Goal: Entertainment & Leisure: Browse casually

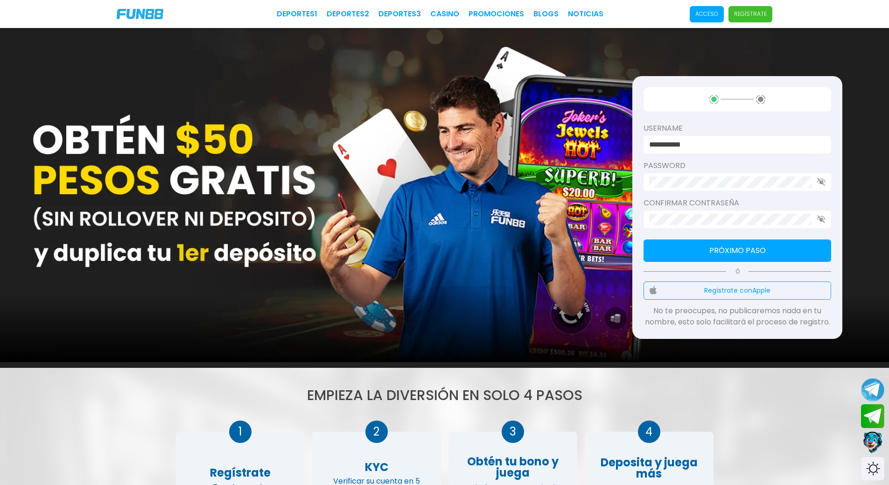
click at [698, 13] on p "Acceso" at bounding box center [706, 14] width 23 height 8
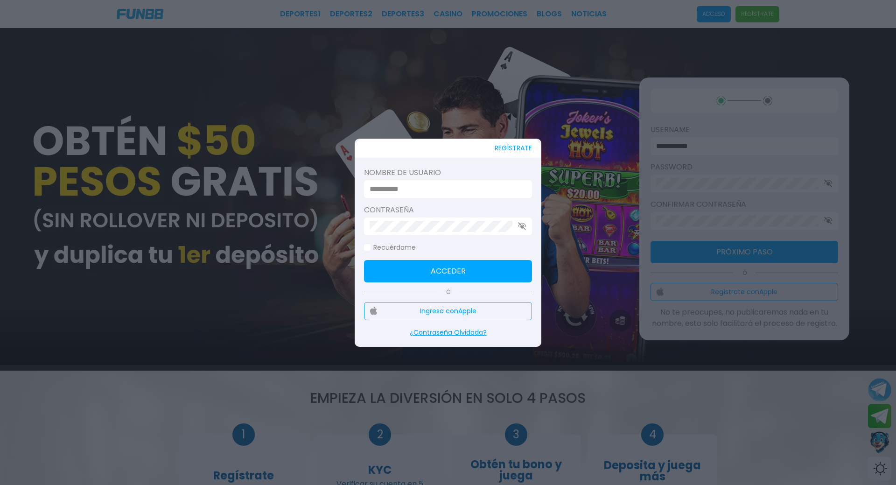
type input "**********"
click at [465, 188] on input "**********" at bounding box center [445, 188] width 151 height 11
click at [426, 264] on button "Acceder" at bounding box center [448, 271] width 168 height 22
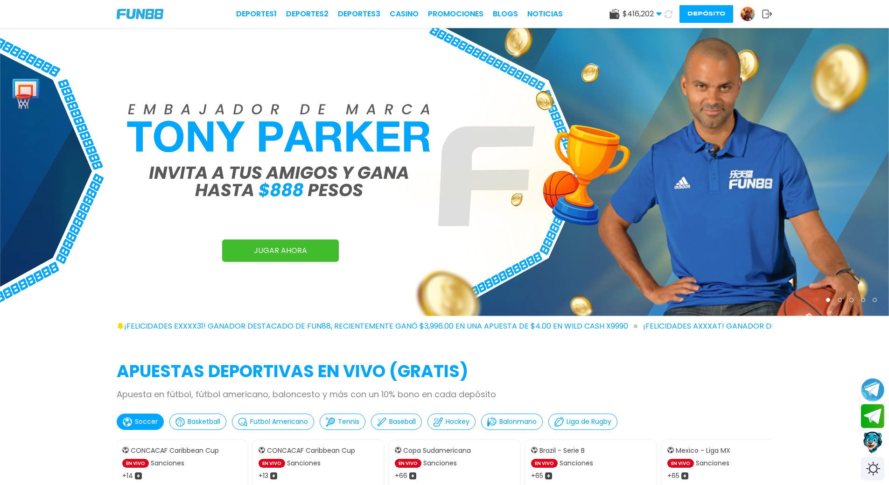
click at [747, 15] on img at bounding box center [747, 14] width 14 height 14
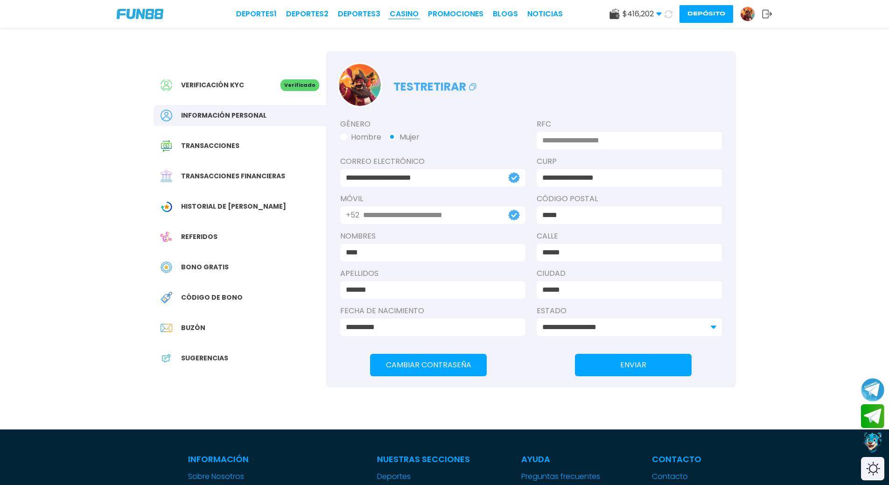
click at [402, 11] on link "CASINO" at bounding box center [404, 13] width 29 height 11
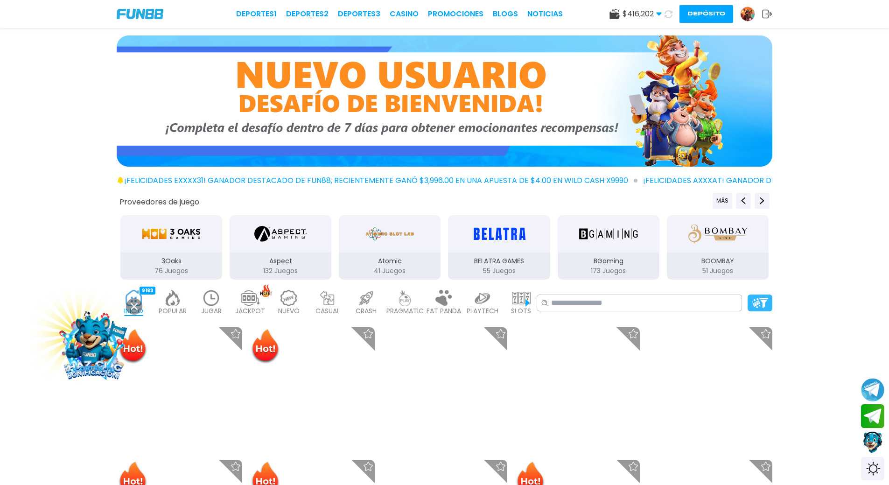
click at [765, 299] on img at bounding box center [760, 303] width 16 height 10
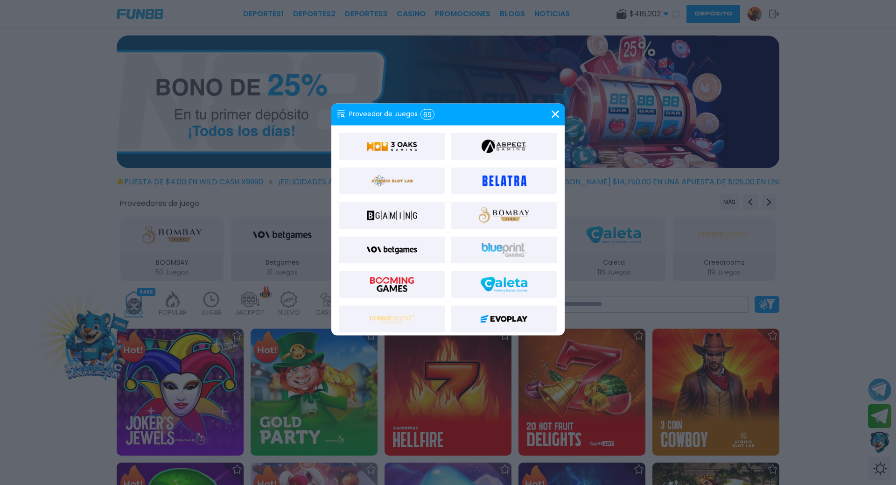
click at [557, 113] on icon at bounding box center [554, 114] width 7 height 7
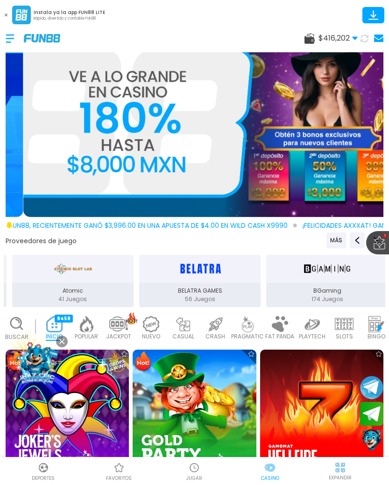
click at [373, 322] on img at bounding box center [376, 324] width 19 height 16
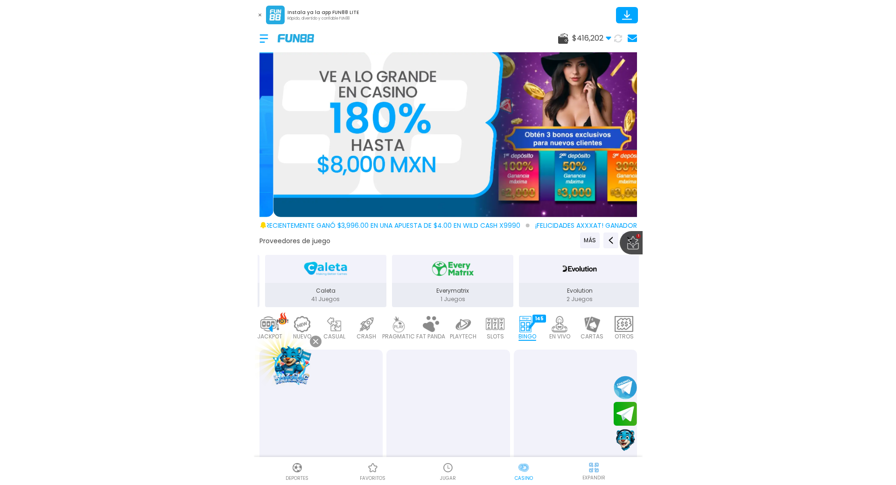
scroll to position [0, 110]
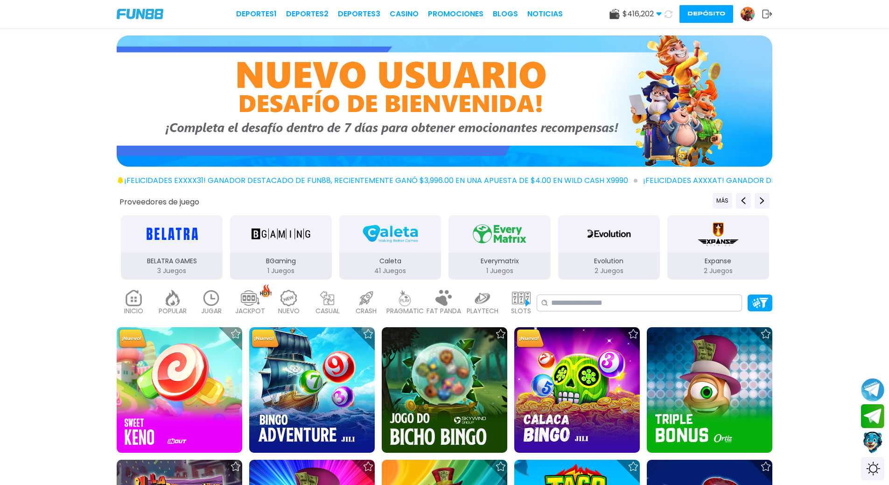
click at [757, 279] on div "Expanse 2 Juegos" at bounding box center [718, 247] width 104 height 66
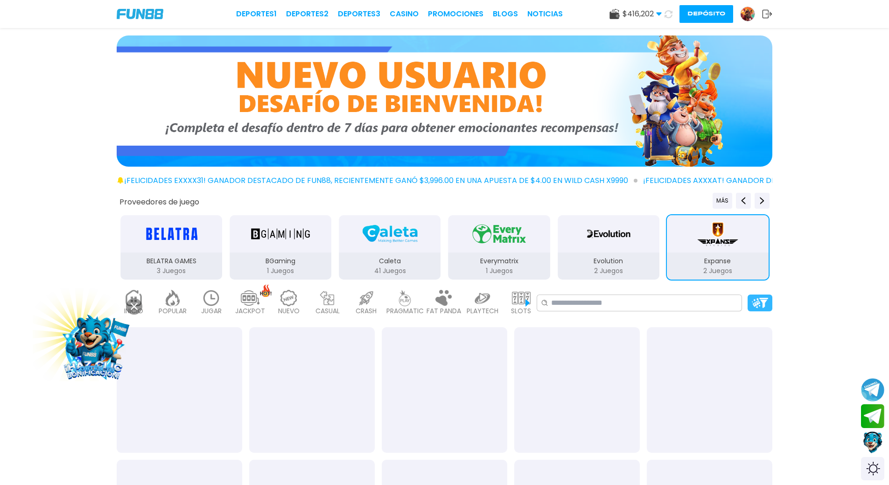
click at [754, 295] on div at bounding box center [759, 302] width 25 height 17
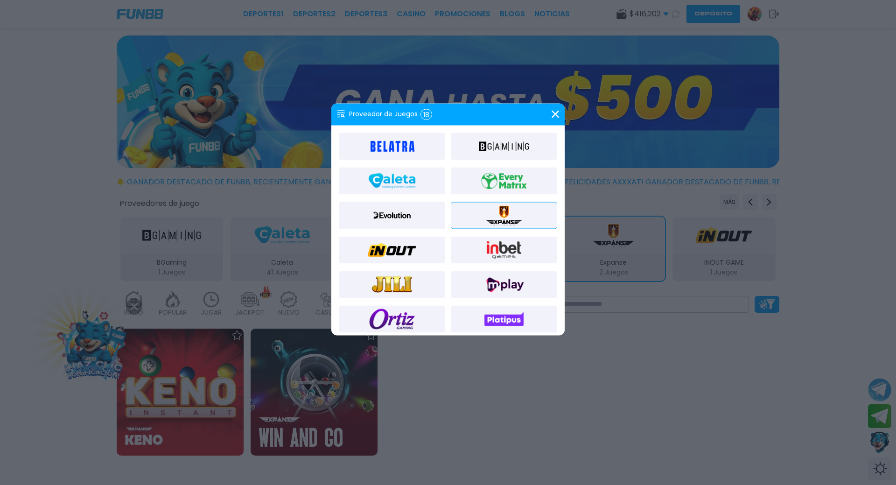
click at [554, 113] on use at bounding box center [554, 114] width 7 height 7
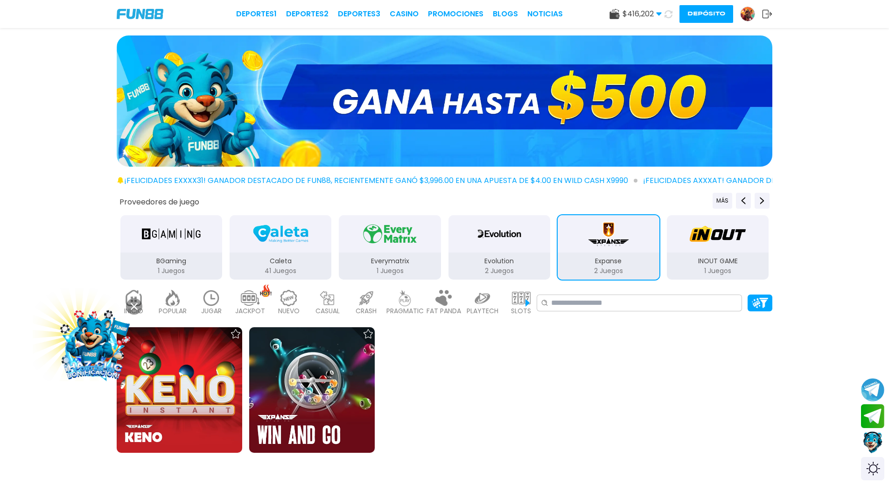
click at [139, 302] on button at bounding box center [134, 306] width 16 height 16
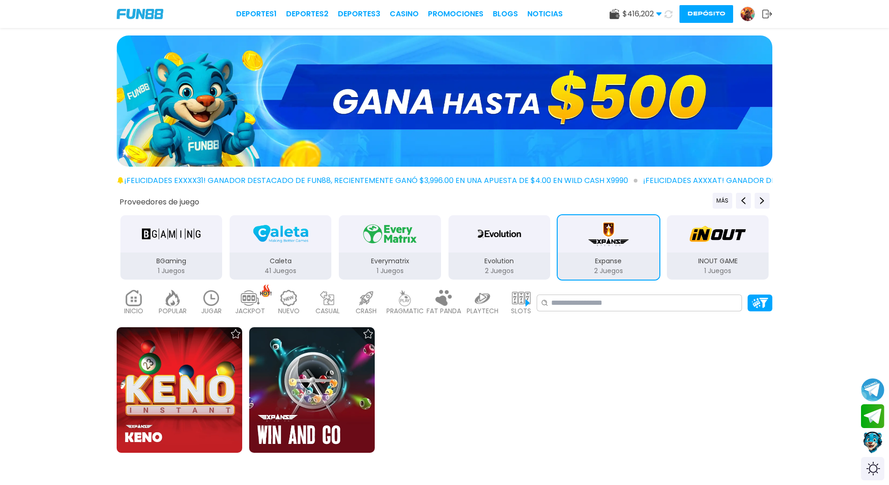
click at [139, 302] on img at bounding box center [134, 298] width 19 height 16
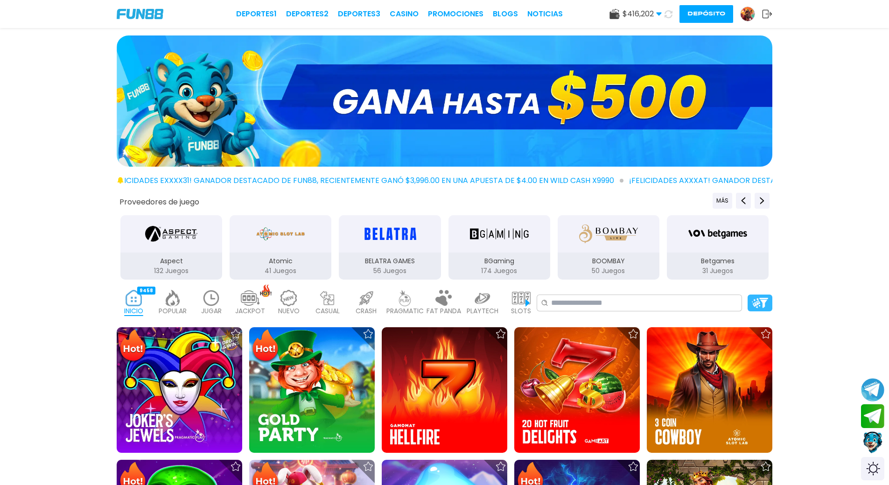
click at [754, 305] on img at bounding box center [760, 303] width 16 height 10
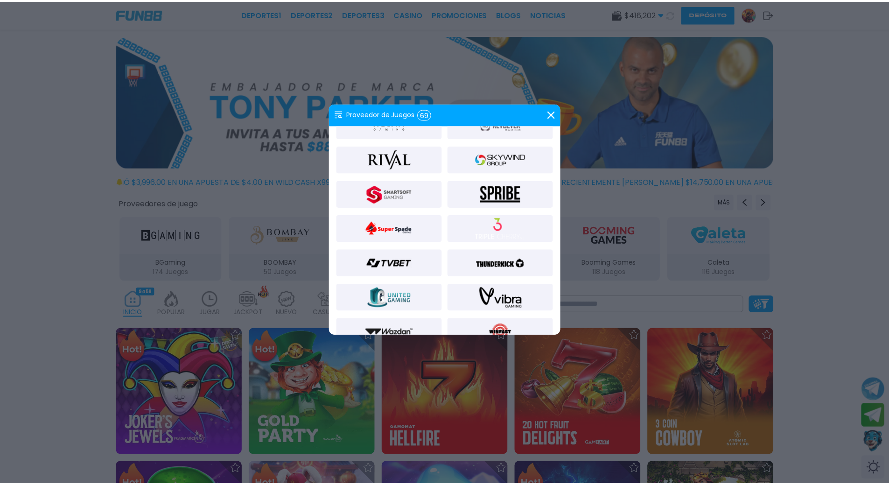
scroll to position [866, 0]
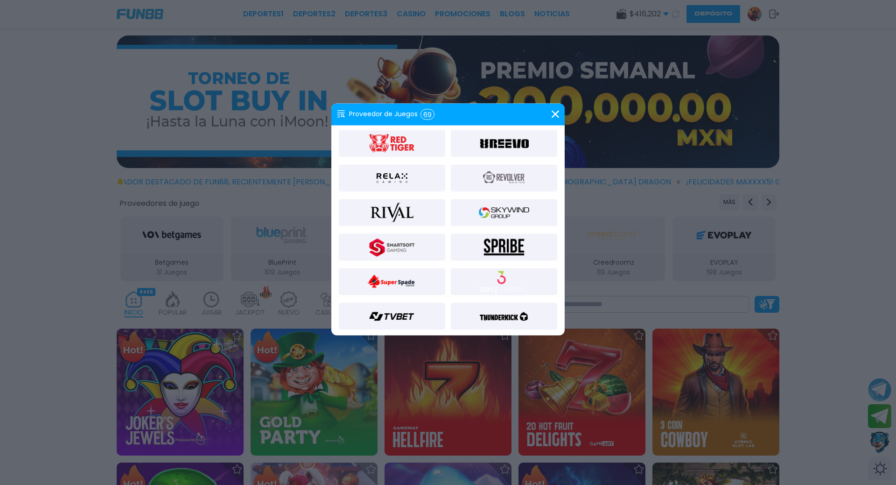
click at [553, 113] on icon at bounding box center [554, 114] width 7 height 7
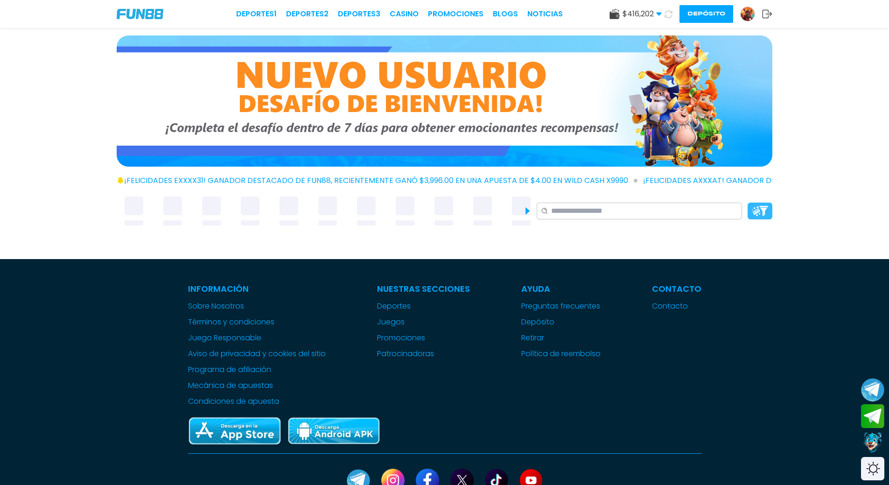
click at [768, 211] on div at bounding box center [759, 210] width 25 height 17
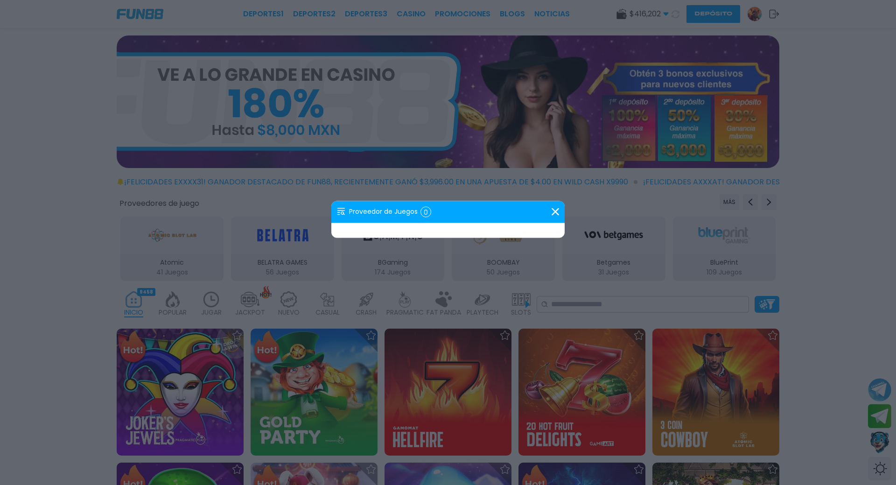
drag, startPoint x: 558, startPoint y: 212, endPoint x: 573, endPoint y: 212, distance: 14.9
click at [558, 212] on icon at bounding box center [554, 211] width 7 height 7
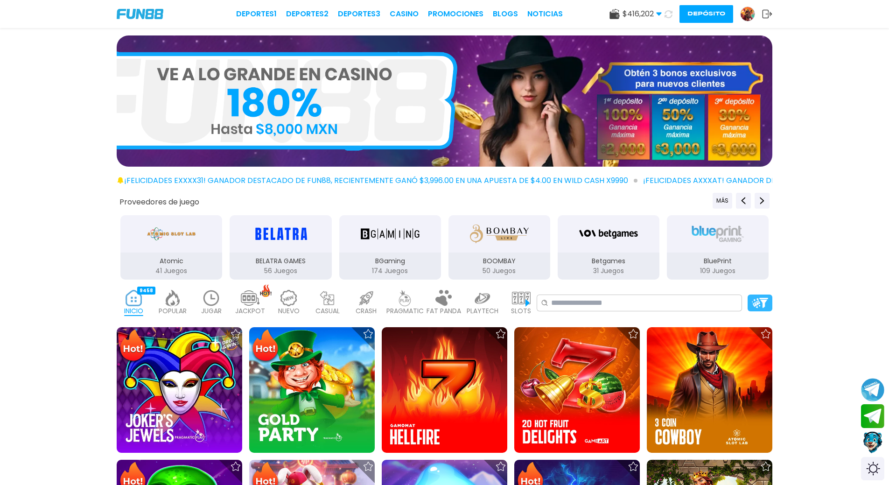
click at [767, 300] on img at bounding box center [760, 303] width 16 height 10
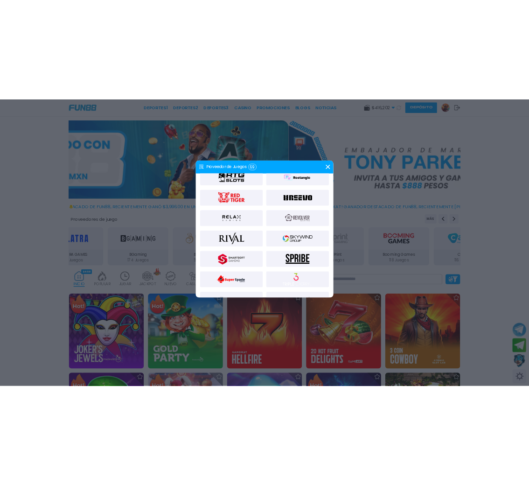
scroll to position [866, 0]
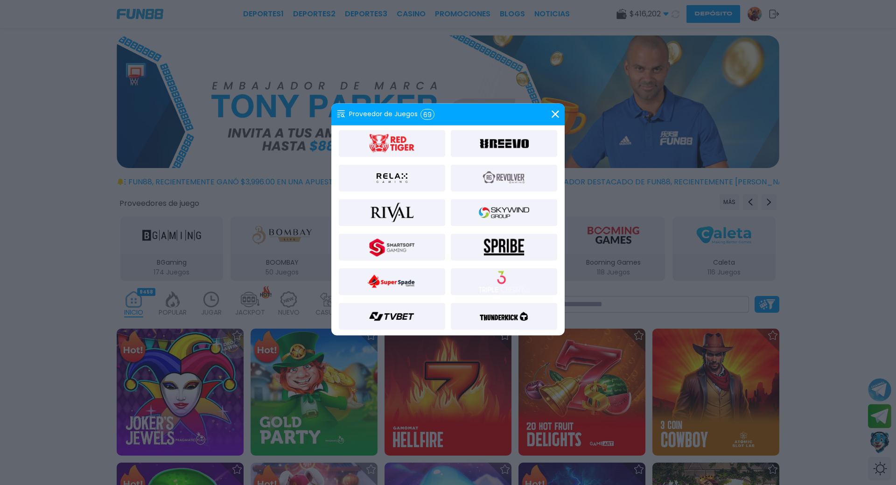
click at [660, 359] on div at bounding box center [448, 242] width 896 height 485
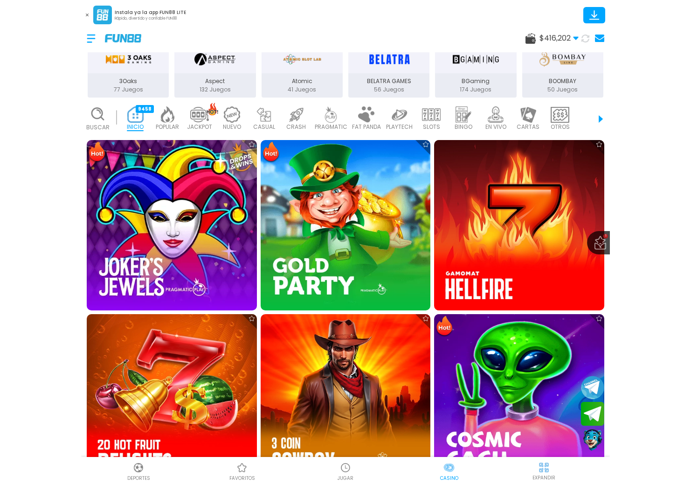
scroll to position [280, 0]
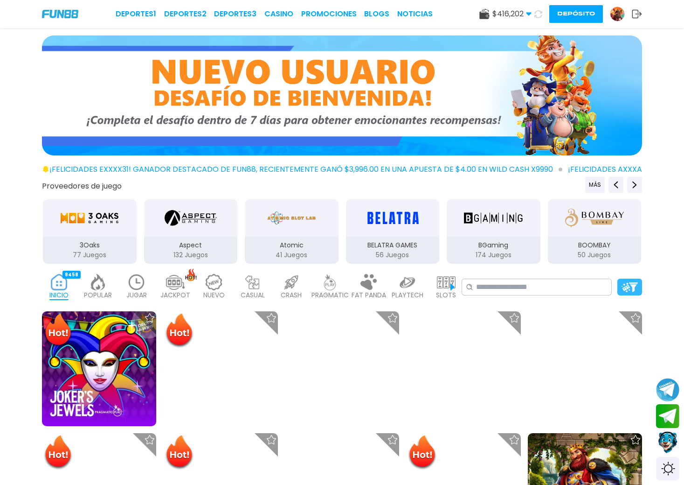
click at [635, 289] on img at bounding box center [630, 287] width 16 height 10
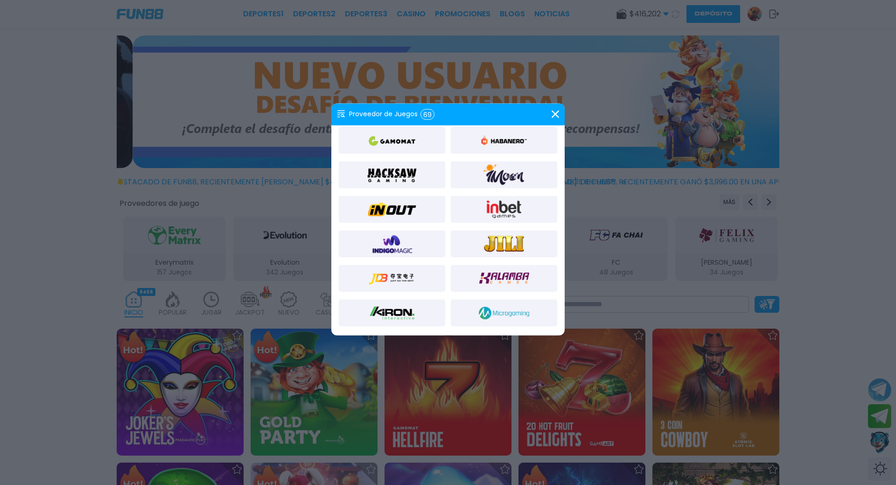
scroll to position [306, 0]
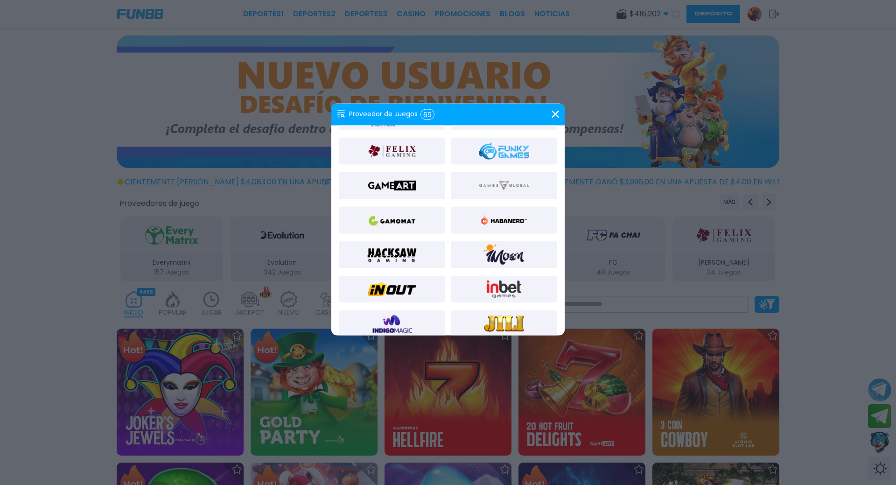
click at [558, 113] on icon at bounding box center [554, 114] width 7 height 7
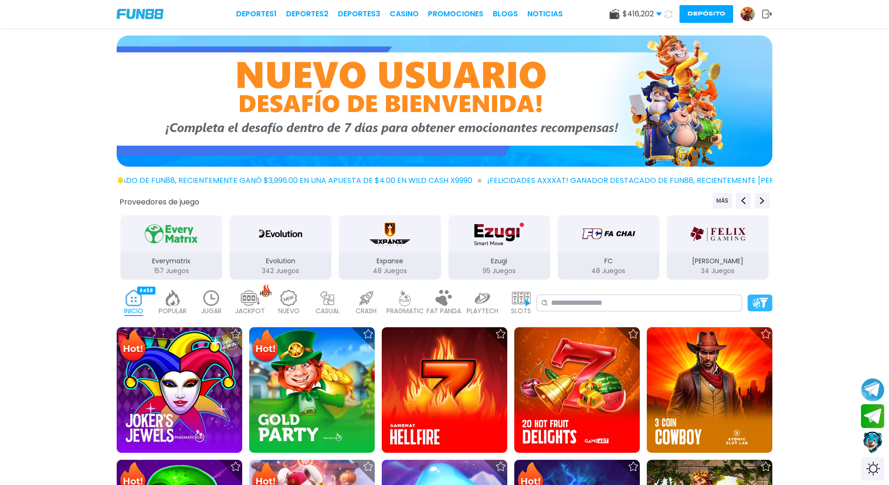
click at [765, 300] on img at bounding box center [760, 303] width 16 height 10
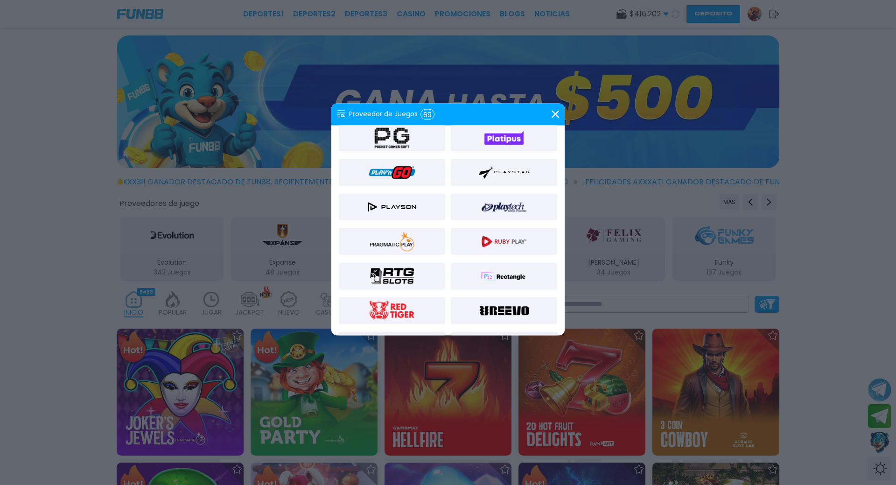
scroll to position [700, 0]
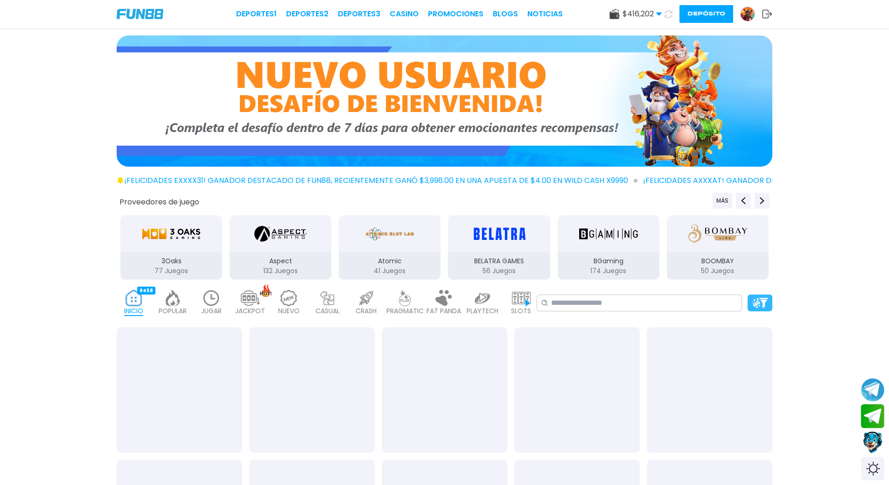
click at [759, 302] on img at bounding box center [760, 303] width 16 height 10
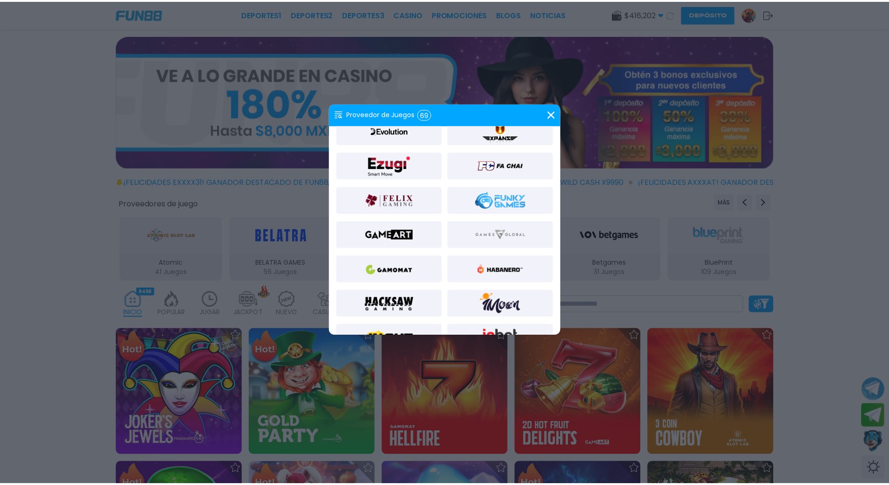
scroll to position [280, 0]
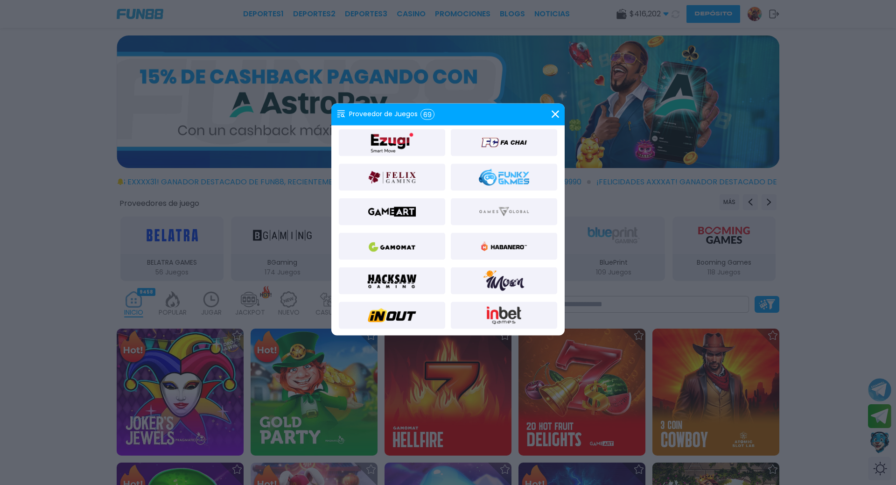
click at [553, 116] on use at bounding box center [554, 114] width 7 height 7
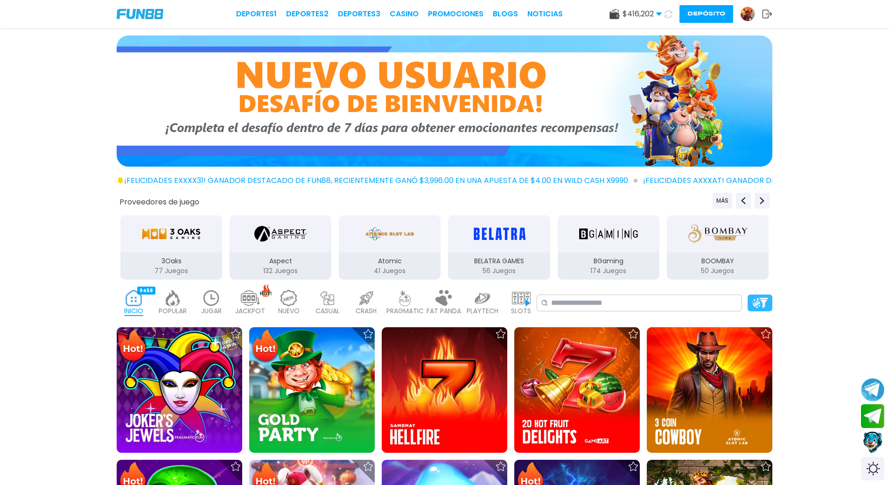
click at [764, 308] on div at bounding box center [759, 302] width 25 height 17
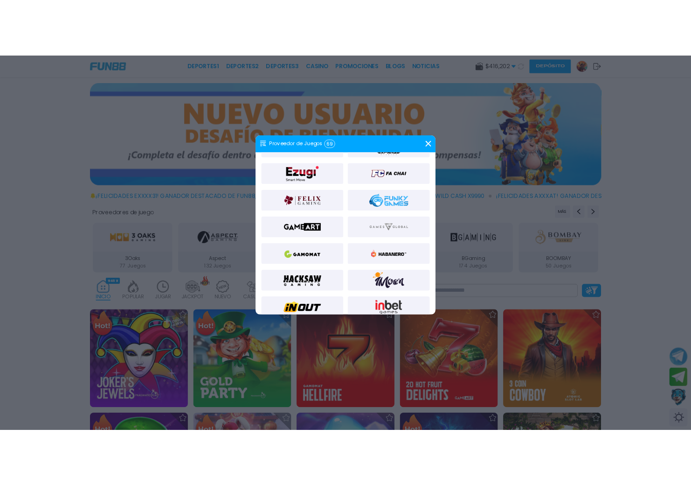
scroll to position [280, 0]
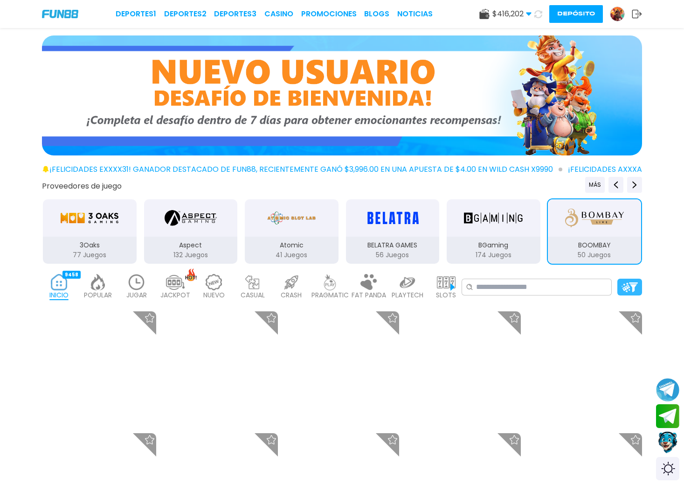
click at [635, 286] on img at bounding box center [630, 287] width 16 height 10
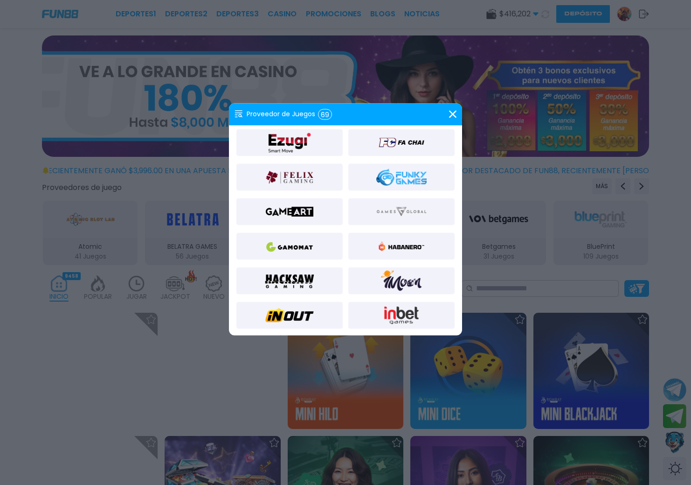
click at [455, 112] on use at bounding box center [452, 114] width 7 height 7
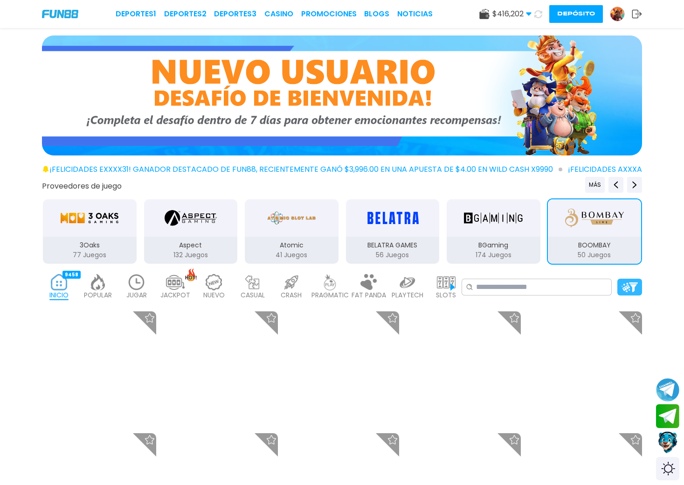
click at [632, 287] on img at bounding box center [630, 287] width 16 height 10
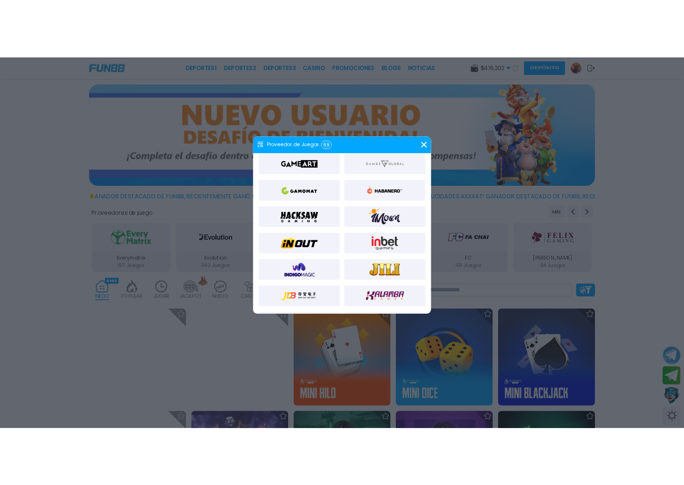
scroll to position [353, 0]
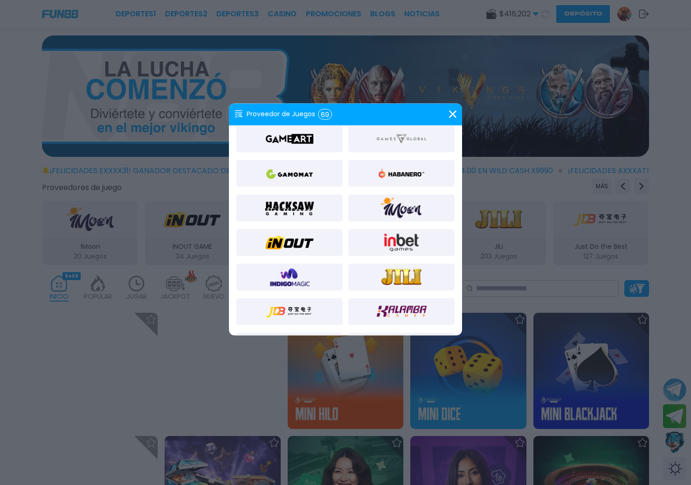
click at [447, 113] on div "Proveedor de Juegos 69" at bounding box center [345, 114] width 233 height 22
click at [450, 115] on icon at bounding box center [452, 114] width 7 height 7
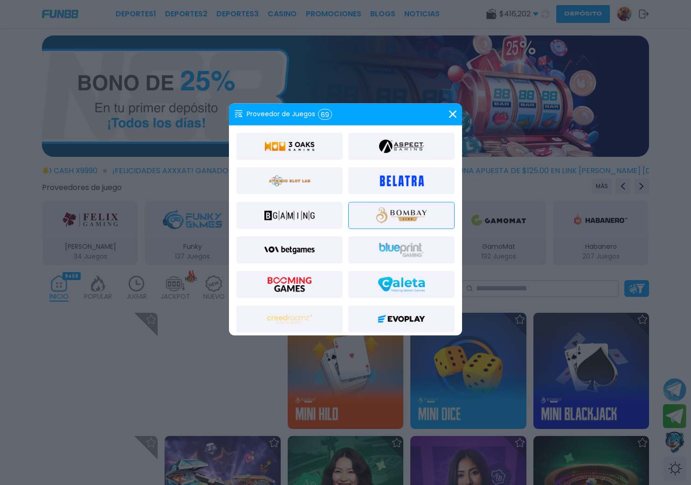
click at [632, 206] on div at bounding box center [345, 242] width 691 height 485
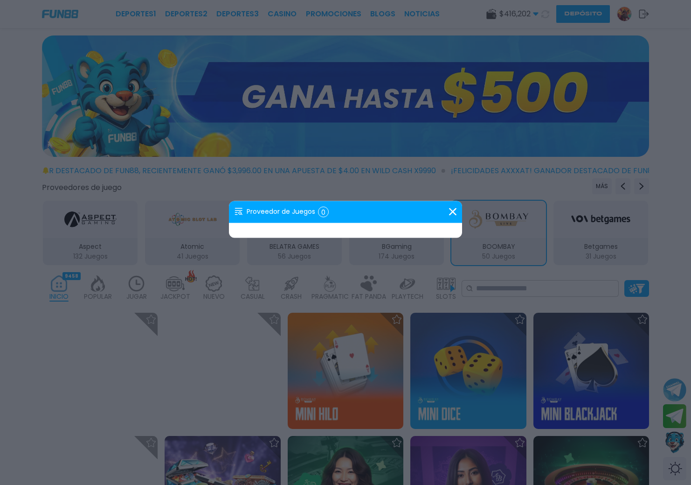
drag, startPoint x: 452, startPoint y: 212, endPoint x: 473, endPoint y: 230, distance: 28.1
click at [452, 212] on icon at bounding box center [452, 211] width 7 height 7
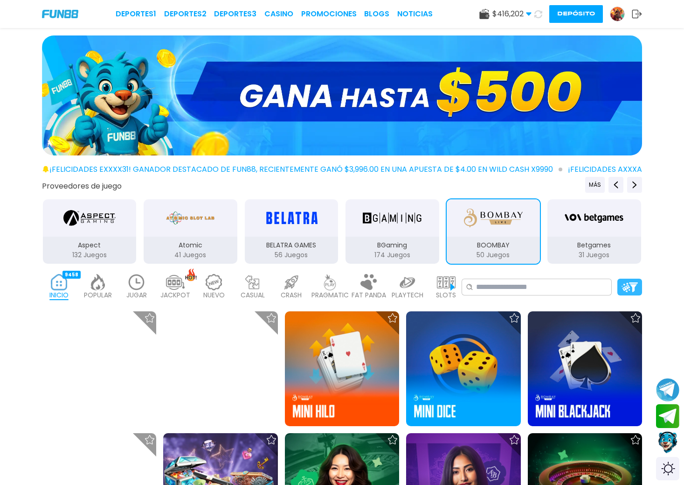
click at [636, 290] on img at bounding box center [630, 287] width 16 height 10
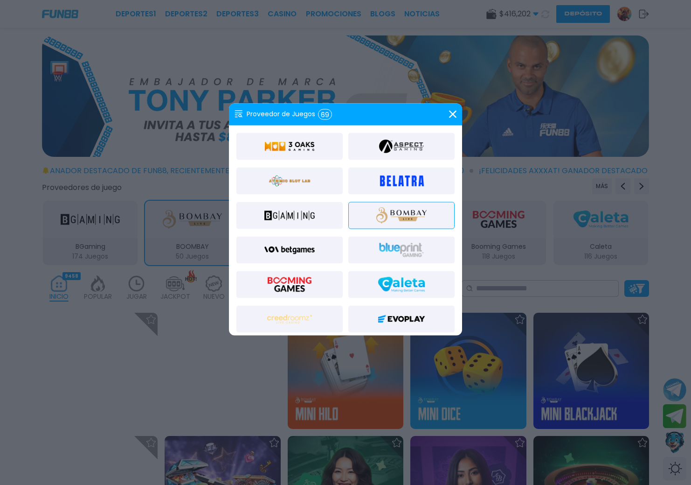
click at [454, 116] on icon at bounding box center [452, 114] width 7 height 7
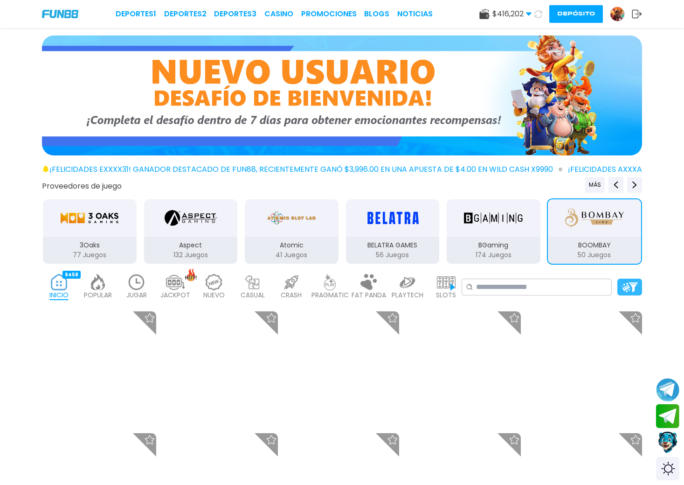
click at [625, 283] on img at bounding box center [630, 287] width 16 height 10
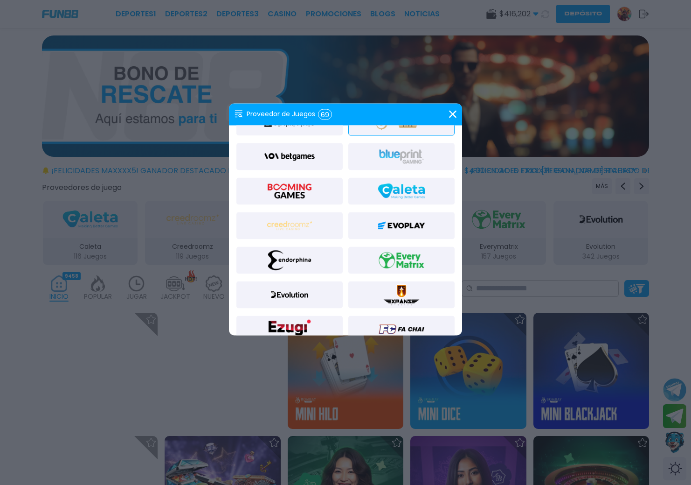
click at [449, 117] on icon at bounding box center [452, 114] width 7 height 7
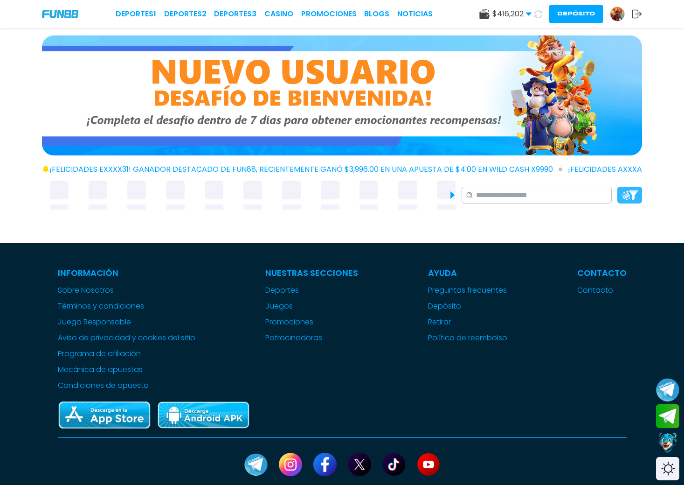
click at [628, 202] on div at bounding box center [630, 195] width 25 height 17
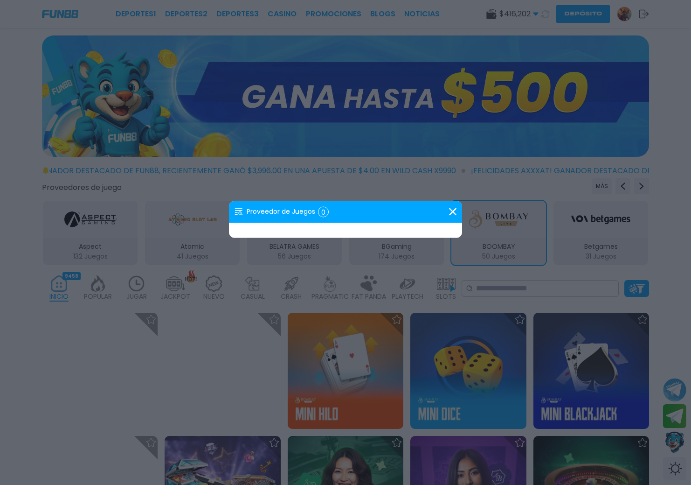
click at [452, 212] on icon at bounding box center [452, 211] width 7 height 7
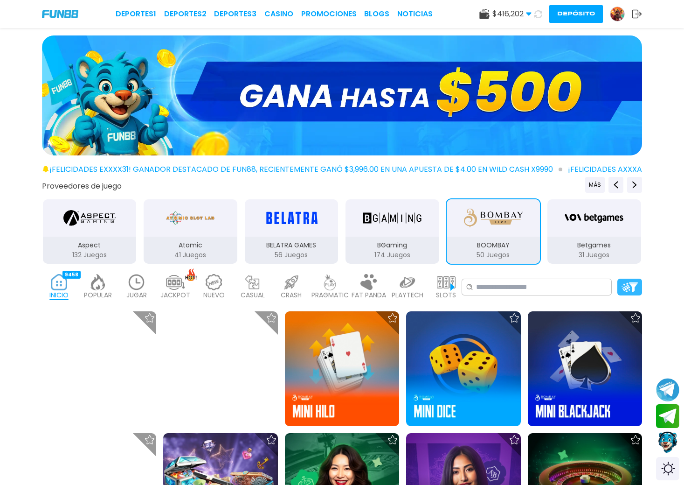
click at [631, 284] on img at bounding box center [630, 287] width 16 height 10
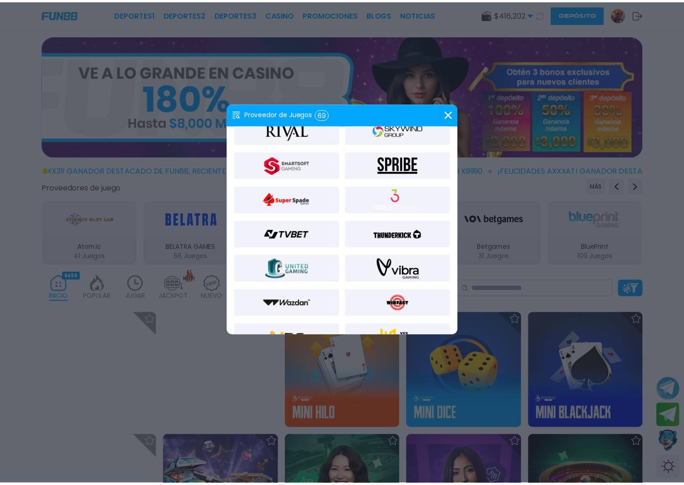
scroll to position [980, 0]
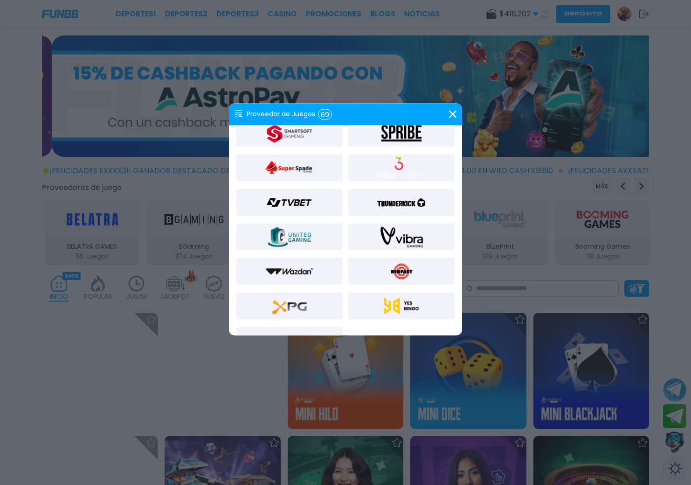
click at [453, 117] on icon at bounding box center [452, 114] width 7 height 7
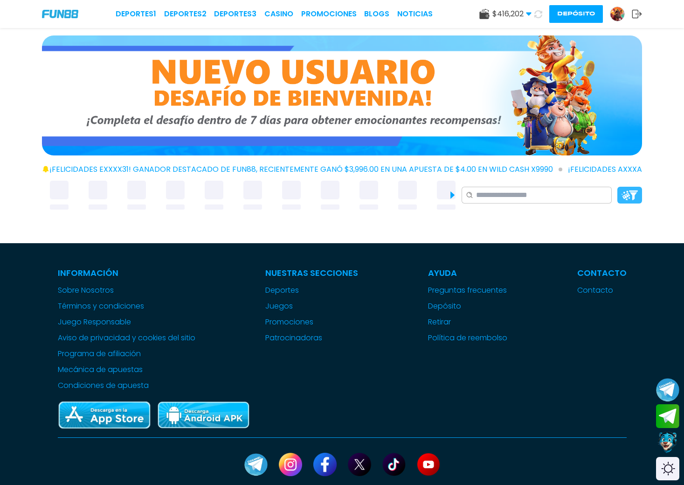
click at [634, 194] on img at bounding box center [630, 195] width 16 height 10
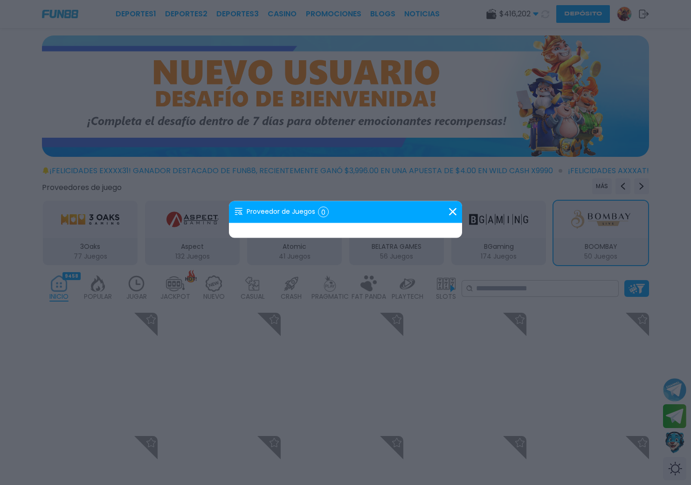
click at [450, 209] on use at bounding box center [452, 211] width 7 height 7
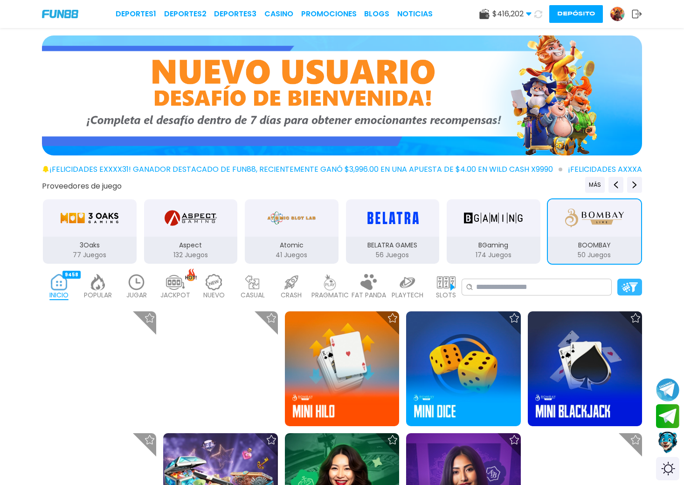
click at [632, 288] on img at bounding box center [630, 287] width 16 height 10
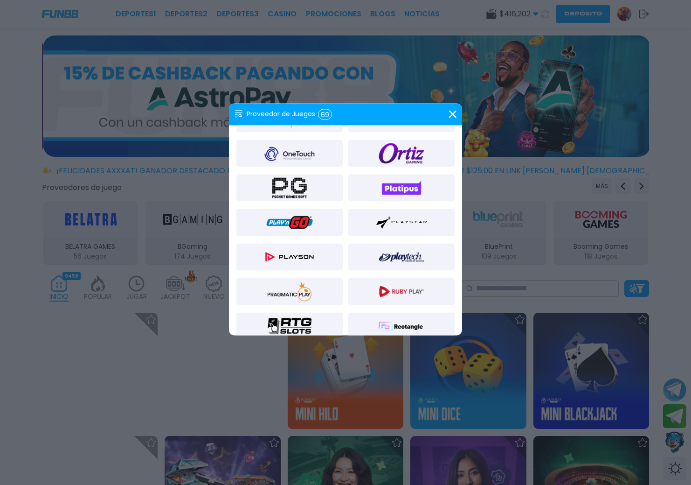
scroll to position [653, 0]
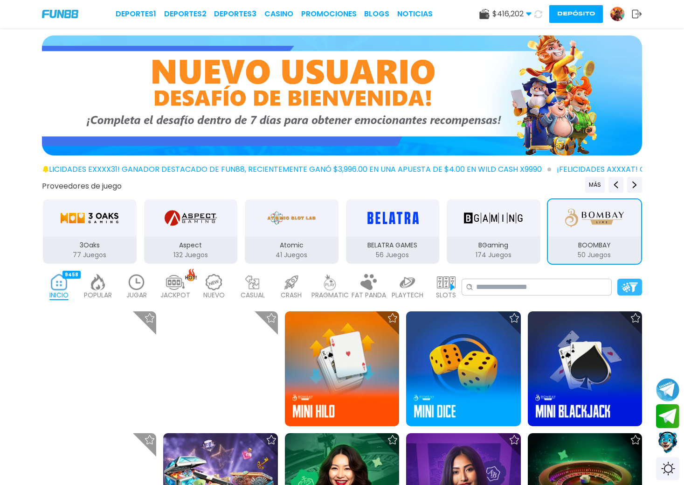
click at [626, 289] on img at bounding box center [630, 287] width 16 height 10
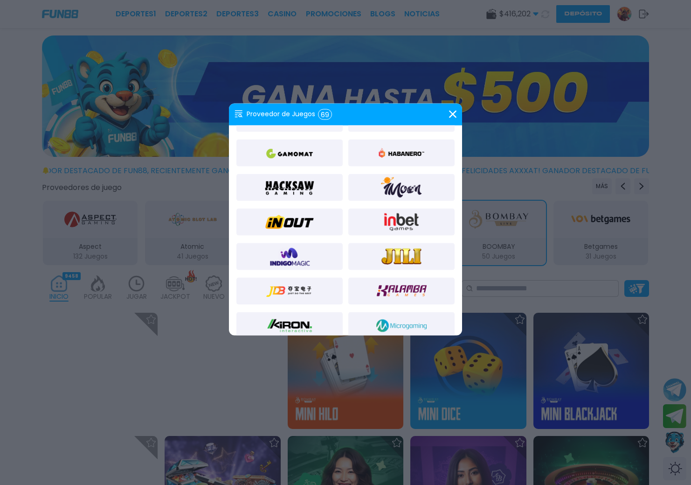
scroll to position [420, 0]
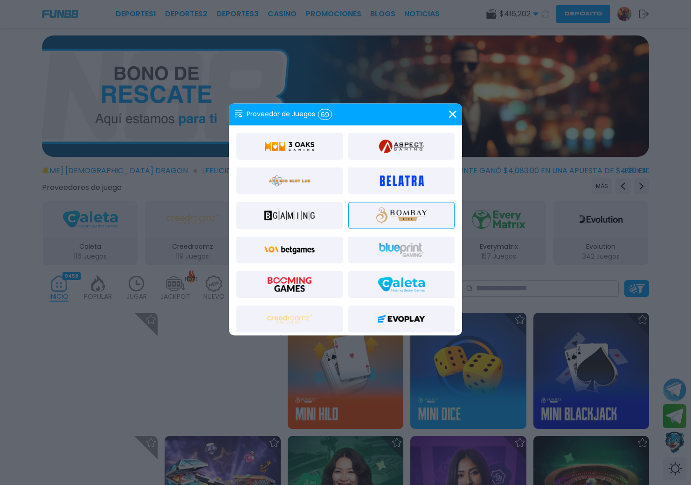
click at [451, 115] on use at bounding box center [452, 114] width 7 height 7
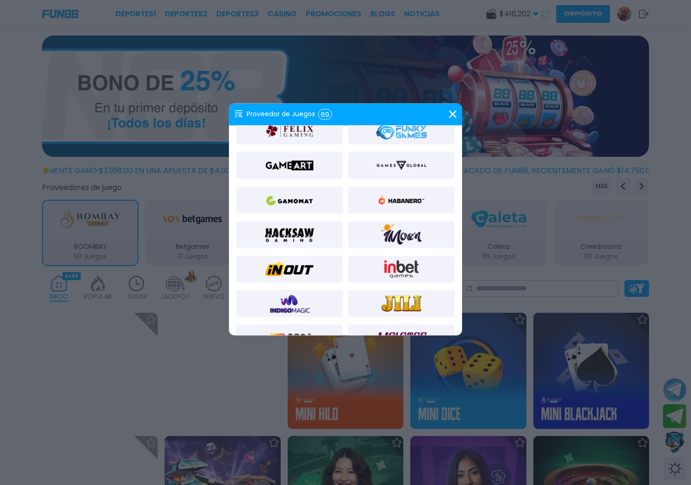
scroll to position [327, 0]
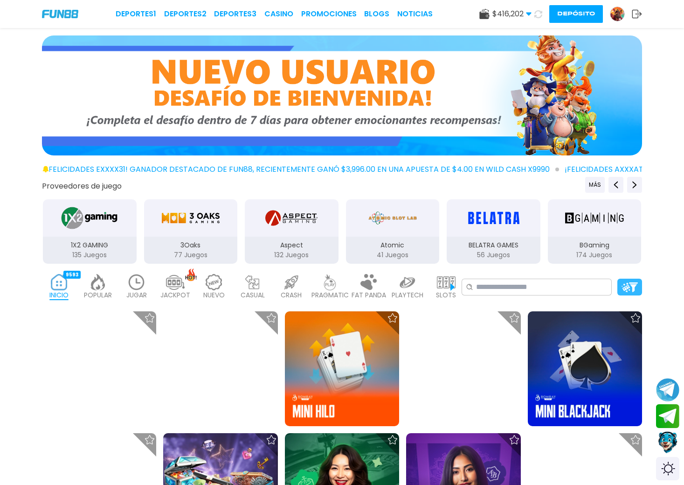
click at [627, 282] on img at bounding box center [630, 287] width 16 height 10
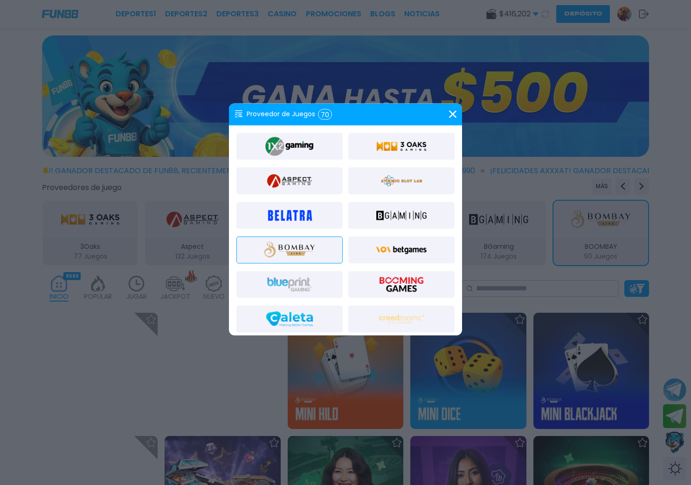
click at [453, 111] on icon at bounding box center [452, 114] width 7 height 7
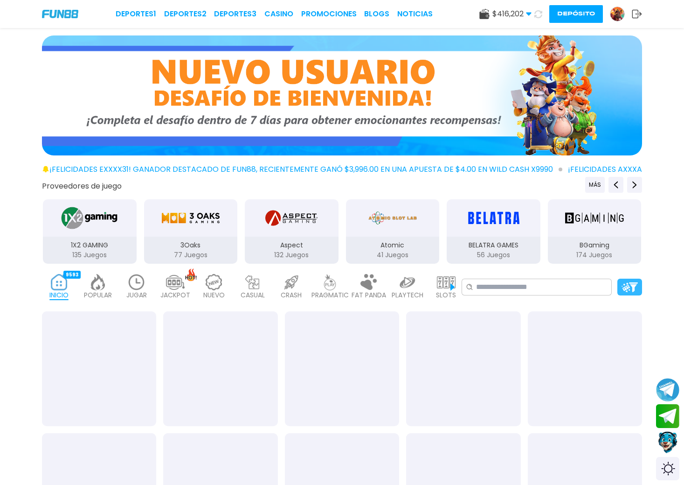
click at [627, 282] on img at bounding box center [630, 287] width 16 height 10
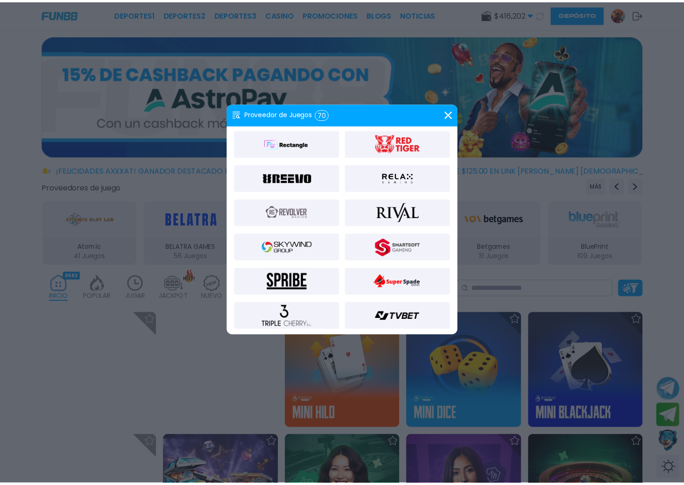
scroll to position [913, 0]
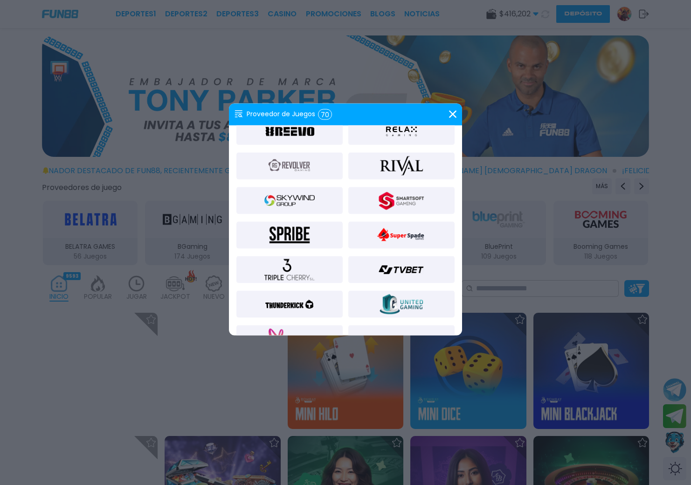
click at [449, 117] on div "Proveedor de Juegos 70" at bounding box center [345, 114] width 233 height 22
click at [451, 115] on use at bounding box center [452, 114] width 7 height 7
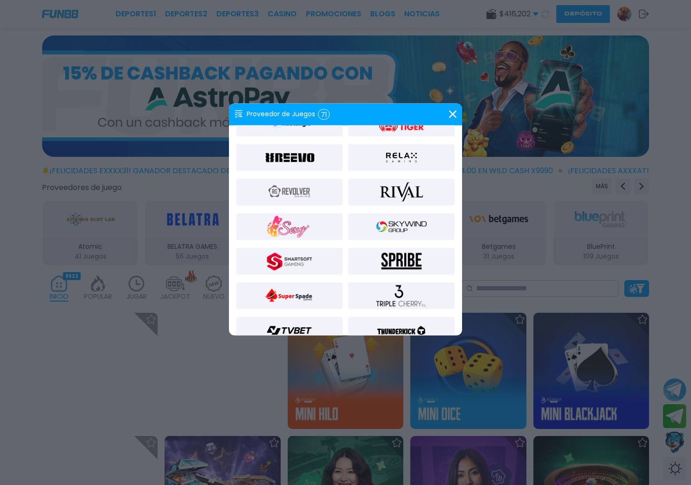
click at [455, 116] on use at bounding box center [452, 114] width 7 height 7
